Goal: Task Accomplishment & Management: Use online tool/utility

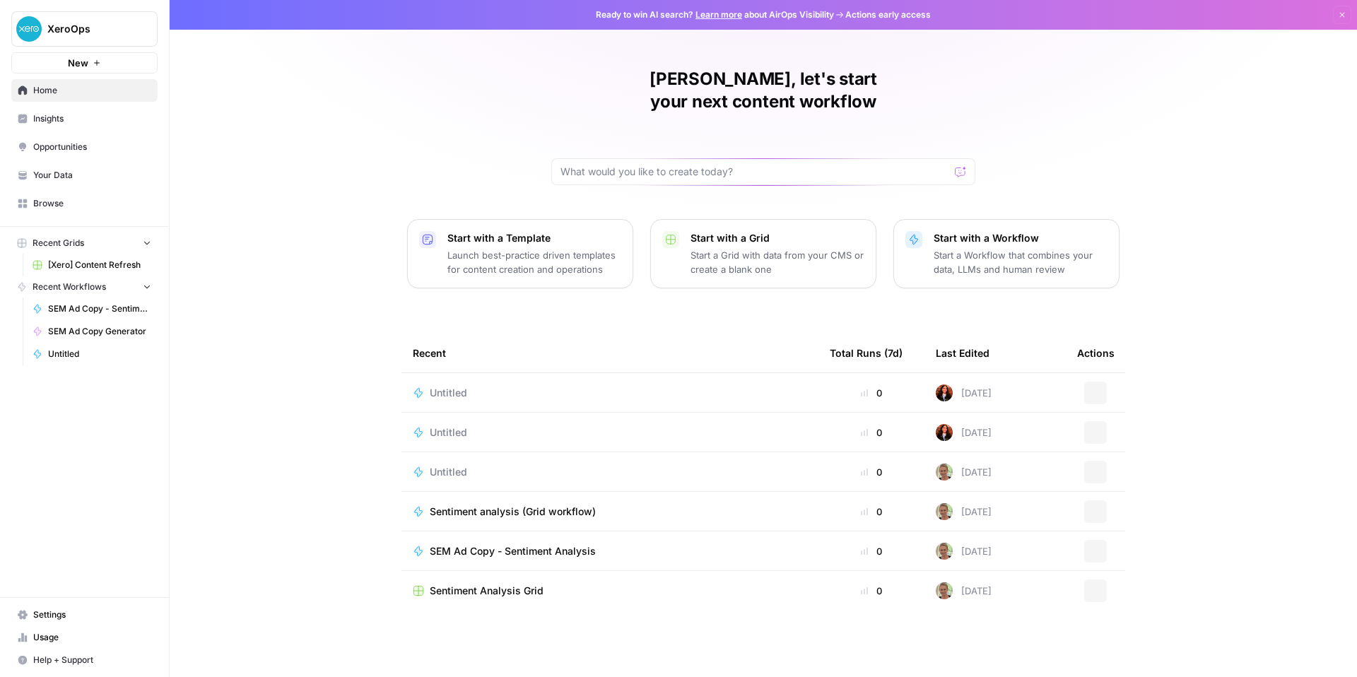
click at [1053, 245] on p "Start with a Workflow" at bounding box center [1021, 238] width 174 height 14
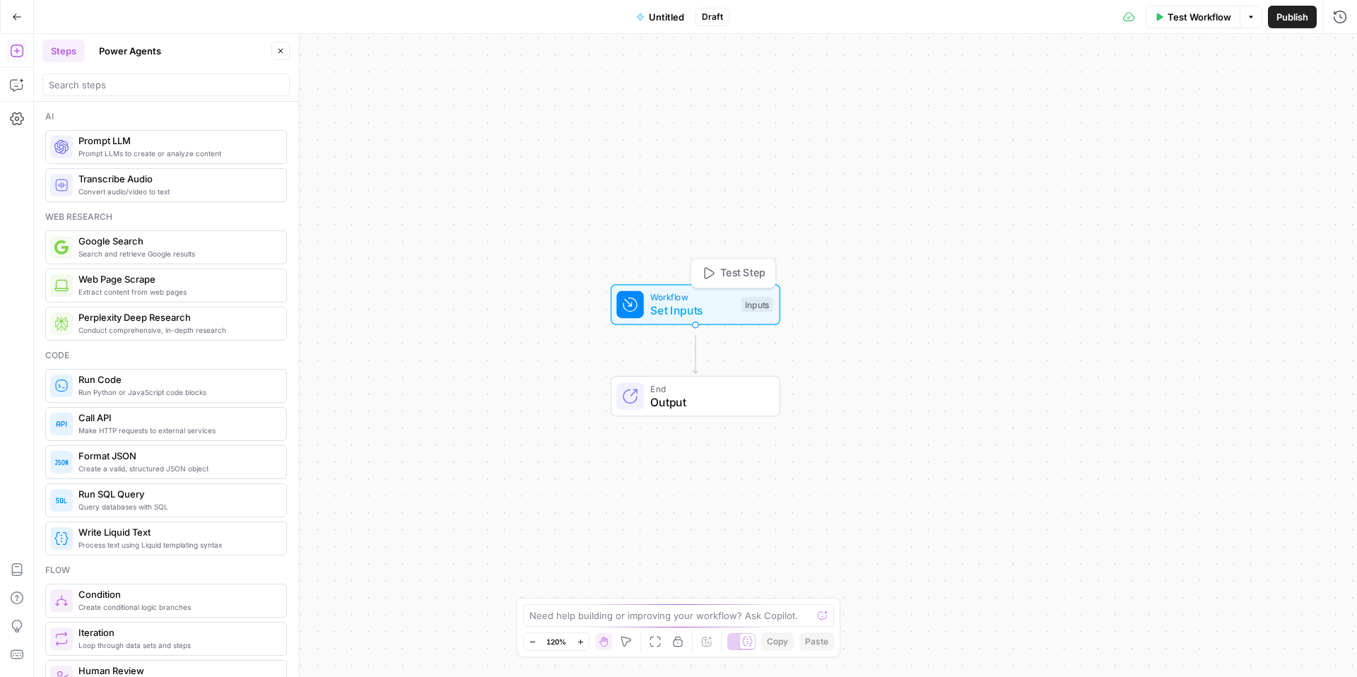
click at [758, 310] on div "Inputs" at bounding box center [756, 305] width 31 height 16
click at [1184, 103] on span "Add Field" at bounding box center [1197, 96] width 41 height 14
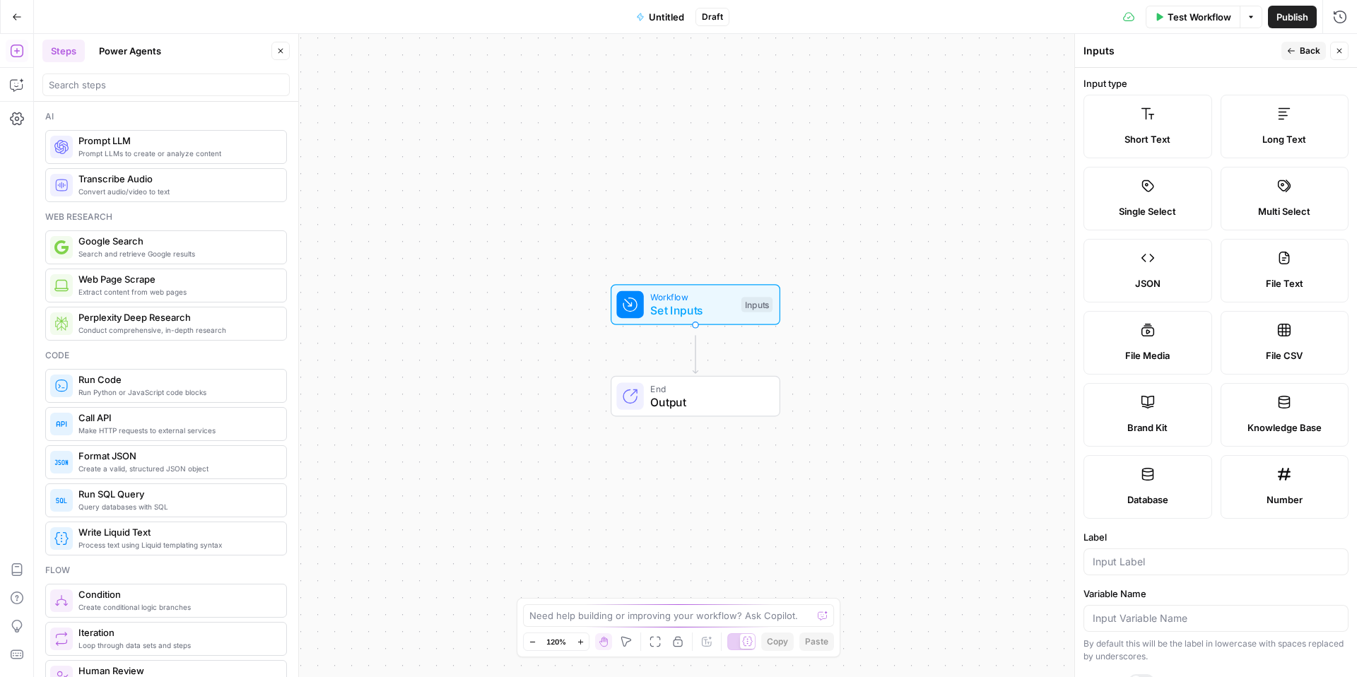
click at [1292, 375] on label "File CSV" at bounding box center [1285, 343] width 129 height 64
type textarea "Supports .csv file type"
click at [1271, 375] on label "File CSV" at bounding box center [1285, 343] width 129 height 64
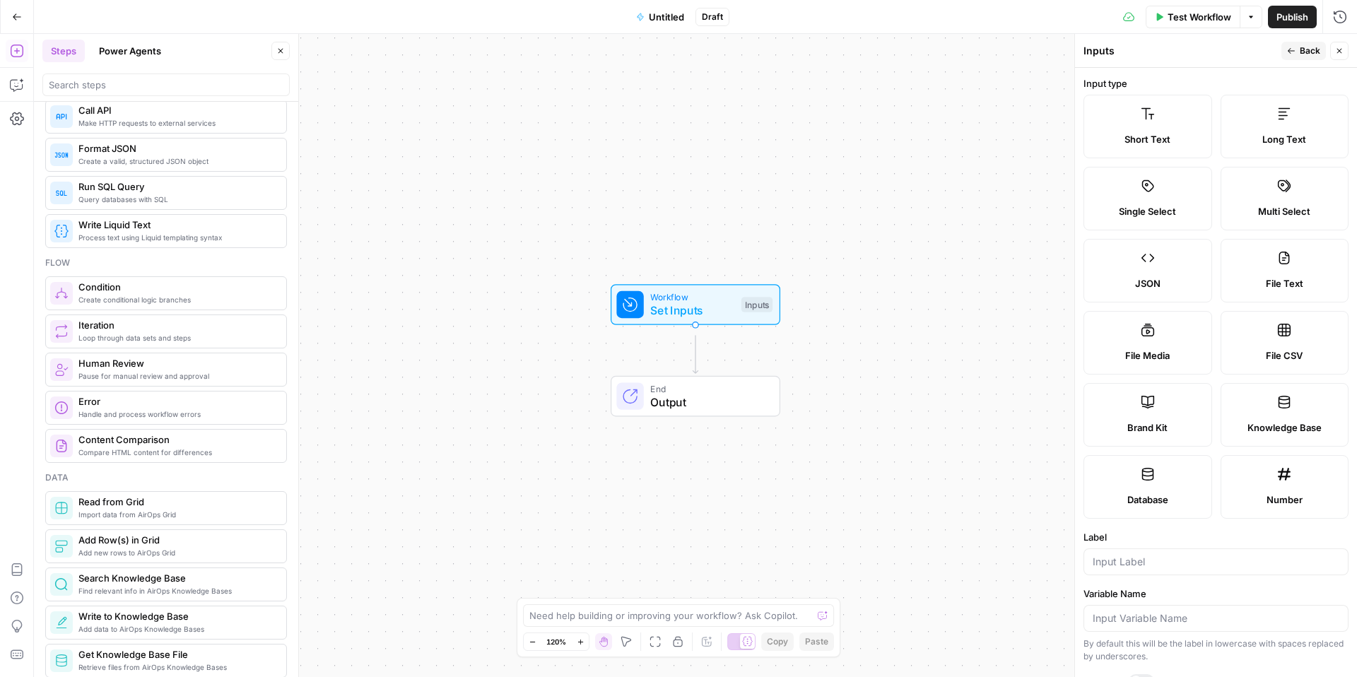
scroll to position [106, 0]
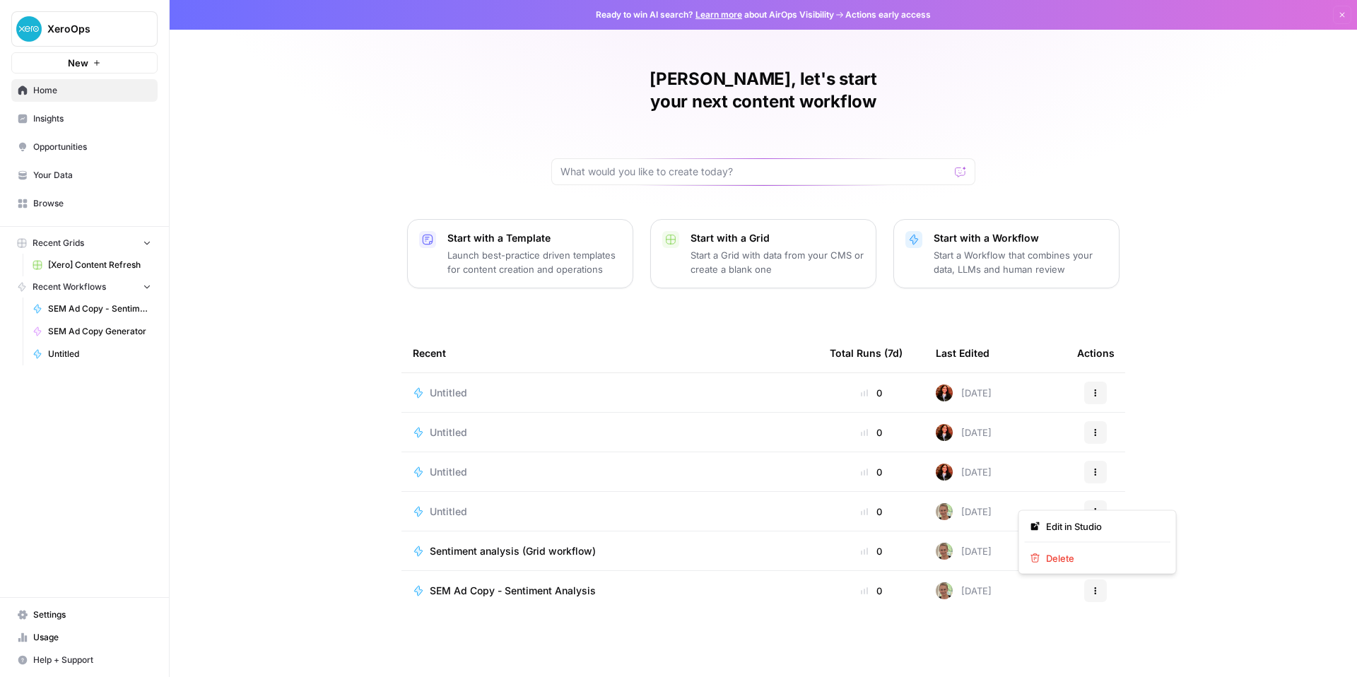
click at [1107, 404] on button "Actions" at bounding box center [1095, 393] width 23 height 23
click at [1091, 565] on span "Delete" at bounding box center [1102, 558] width 113 height 14
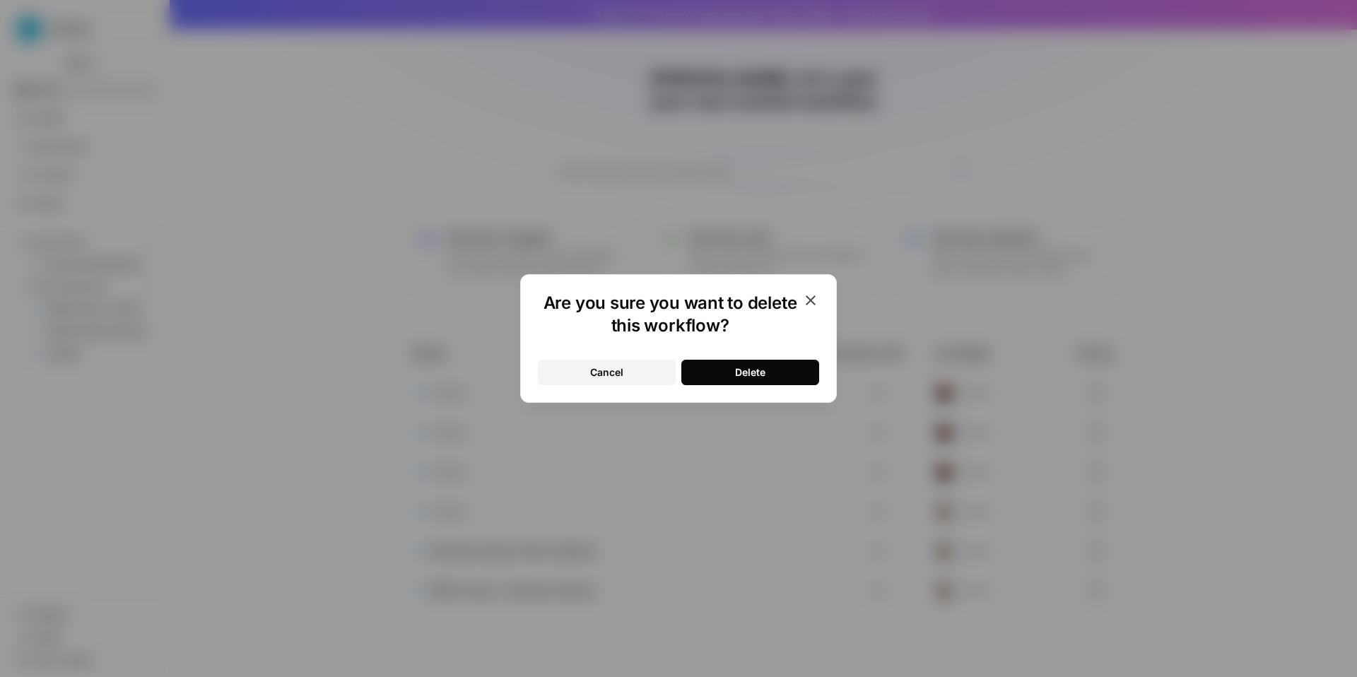
click at [747, 383] on button "Delete" at bounding box center [750, 372] width 138 height 25
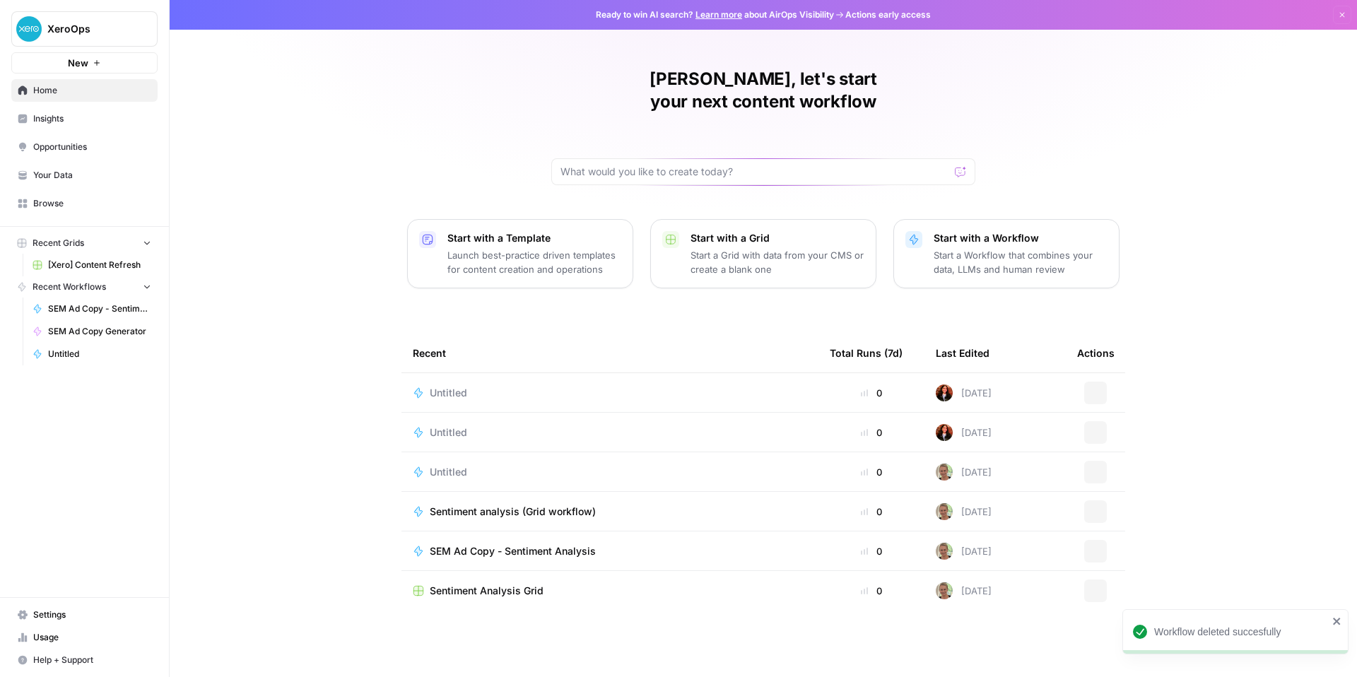
click at [1100, 397] on icon "button" at bounding box center [1095, 393] width 8 height 8
click at [1084, 565] on span "Delete" at bounding box center [1102, 558] width 113 height 14
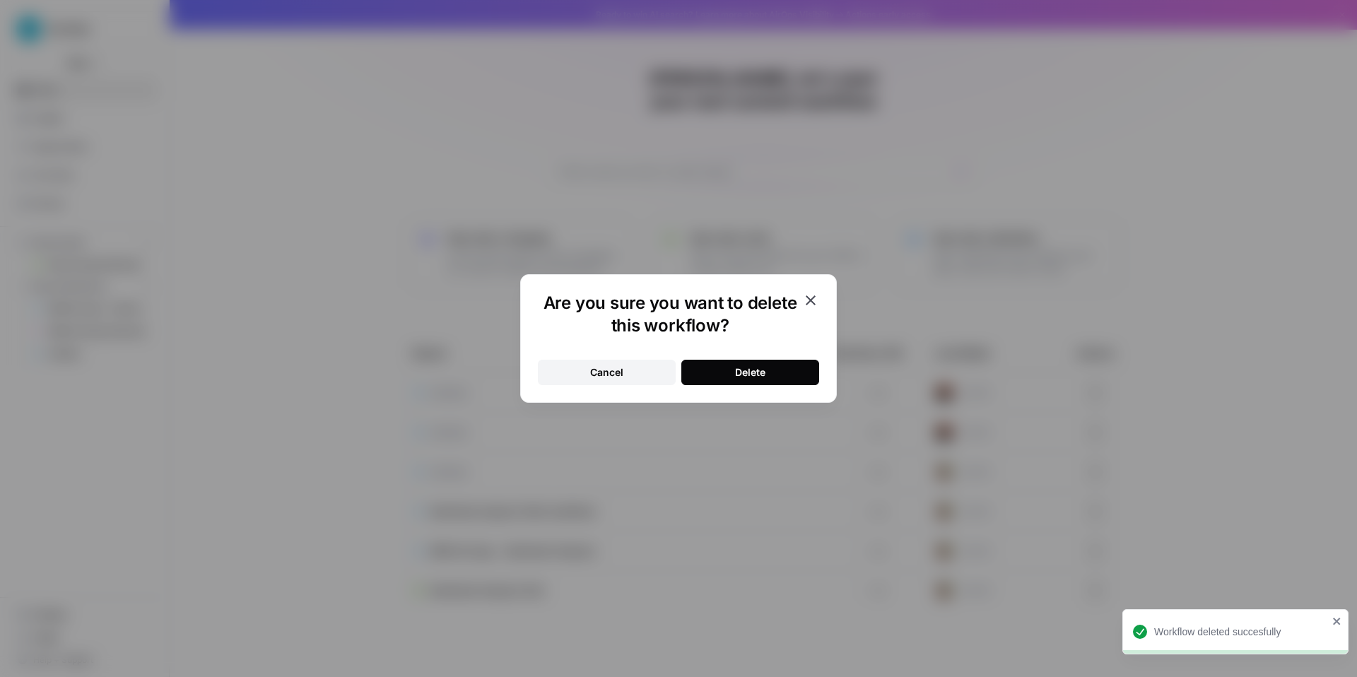
click at [794, 378] on button "Delete" at bounding box center [750, 372] width 138 height 25
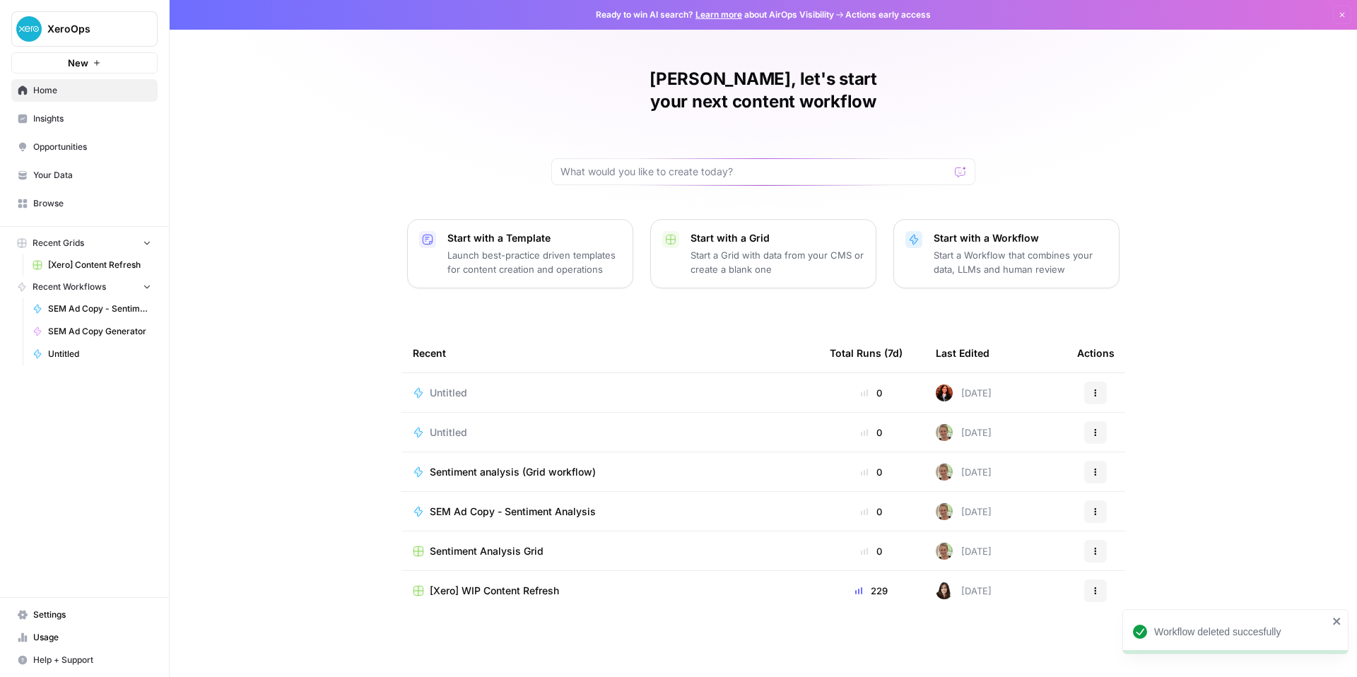
click at [1107, 404] on button "Actions" at bounding box center [1095, 393] width 23 height 23
click at [611, 452] on td "Untitled" at bounding box center [609, 432] width 417 height 39
click at [430, 400] on span "Untitled" at bounding box center [448, 393] width 37 height 14
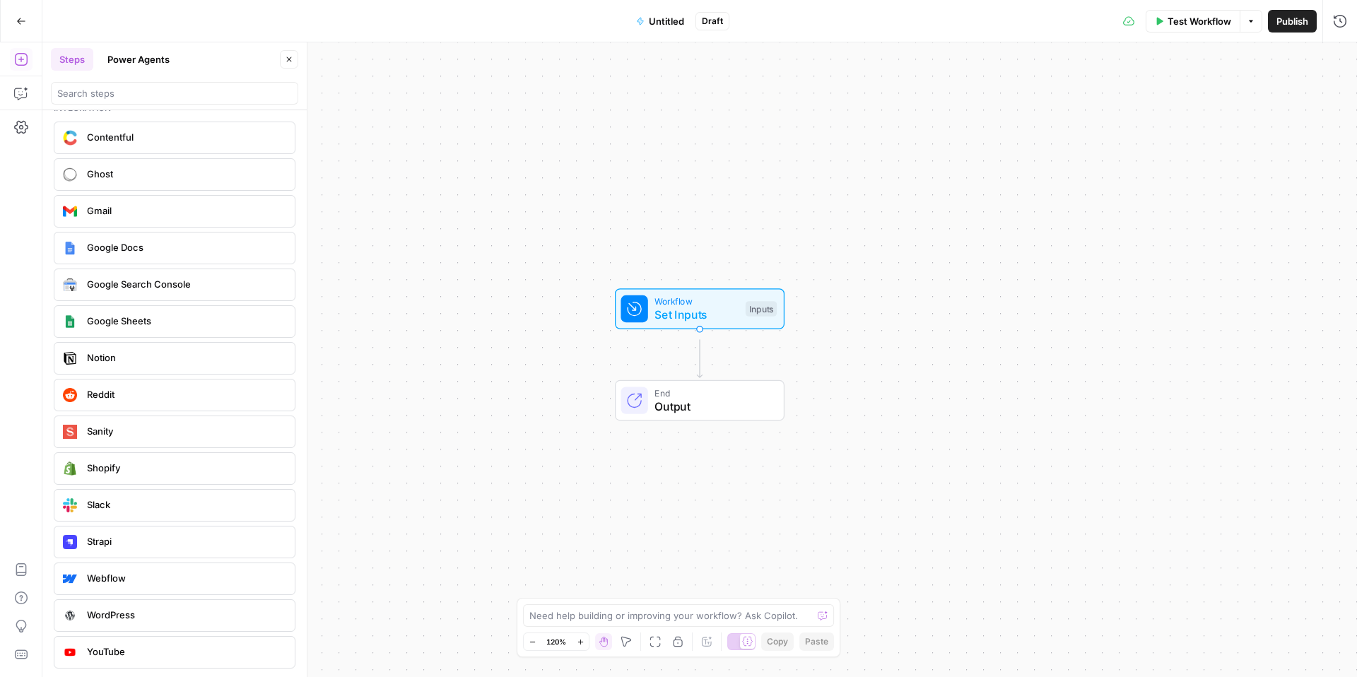
scroll to position [3163, 0]
click at [175, 328] on span "Google Sheets" at bounding box center [185, 321] width 196 height 14
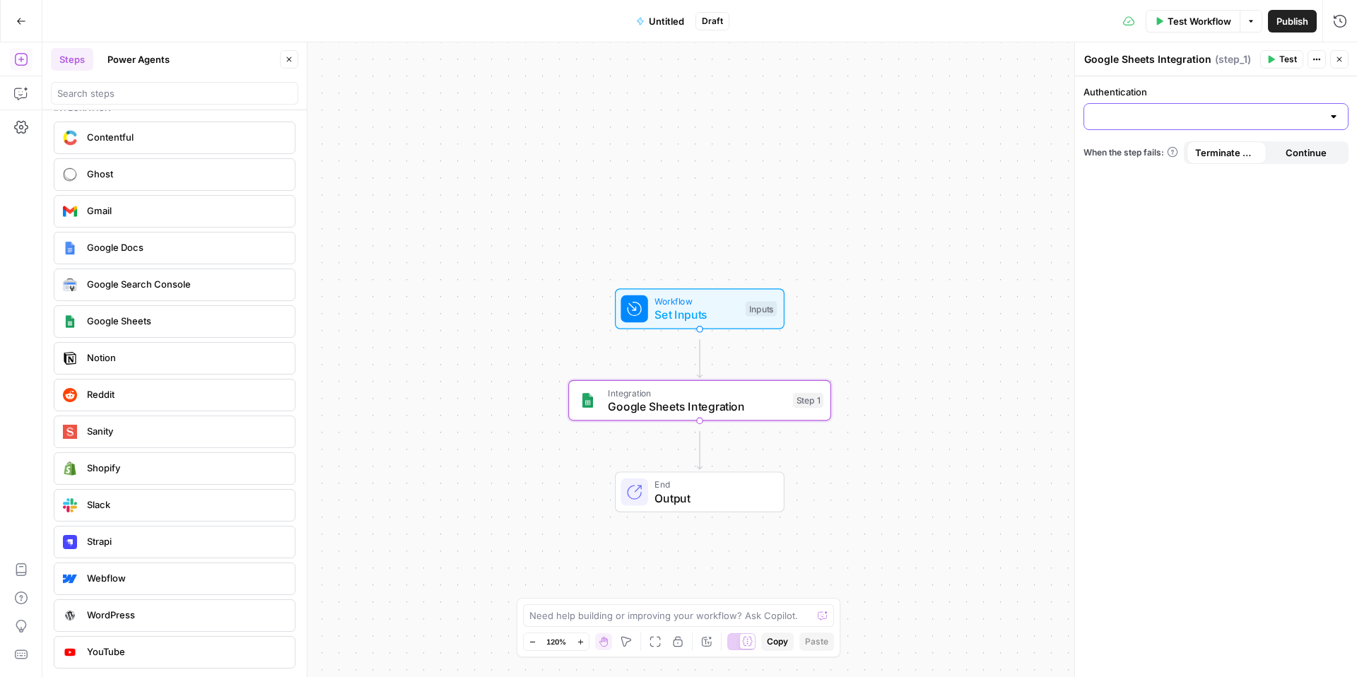
click at [1151, 124] on input "Authentication" at bounding box center [1208, 117] width 230 height 14
click at [1221, 124] on input "Authentication" at bounding box center [1208, 117] width 230 height 14
